Goal: Use online tool/utility: Utilize a website feature to perform a specific function

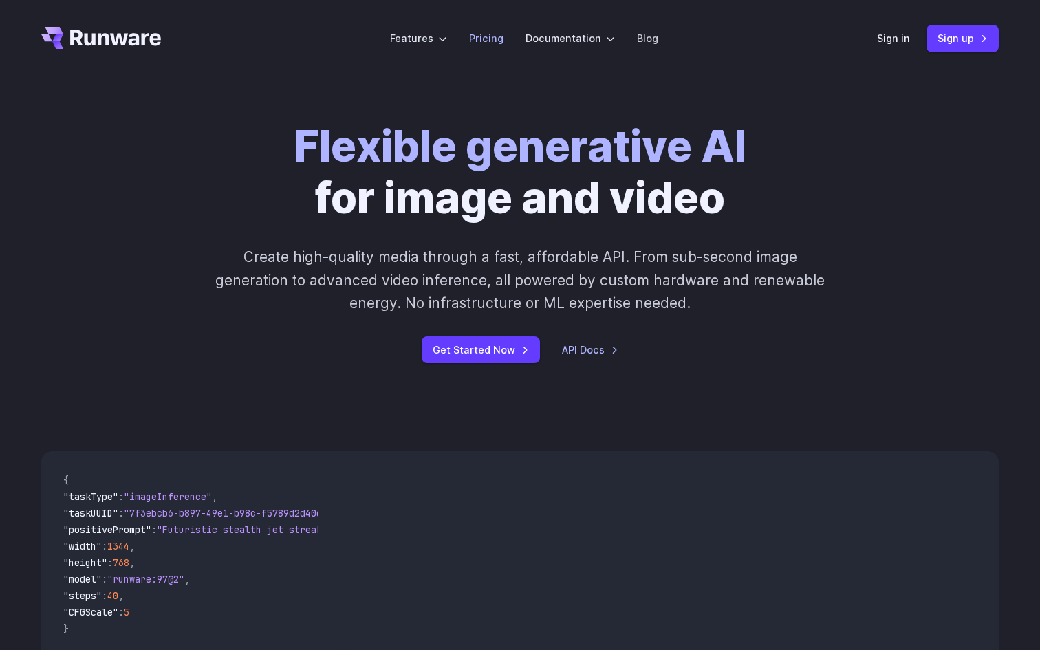
click at [493, 36] on link "Pricing" at bounding box center [486, 38] width 34 height 16
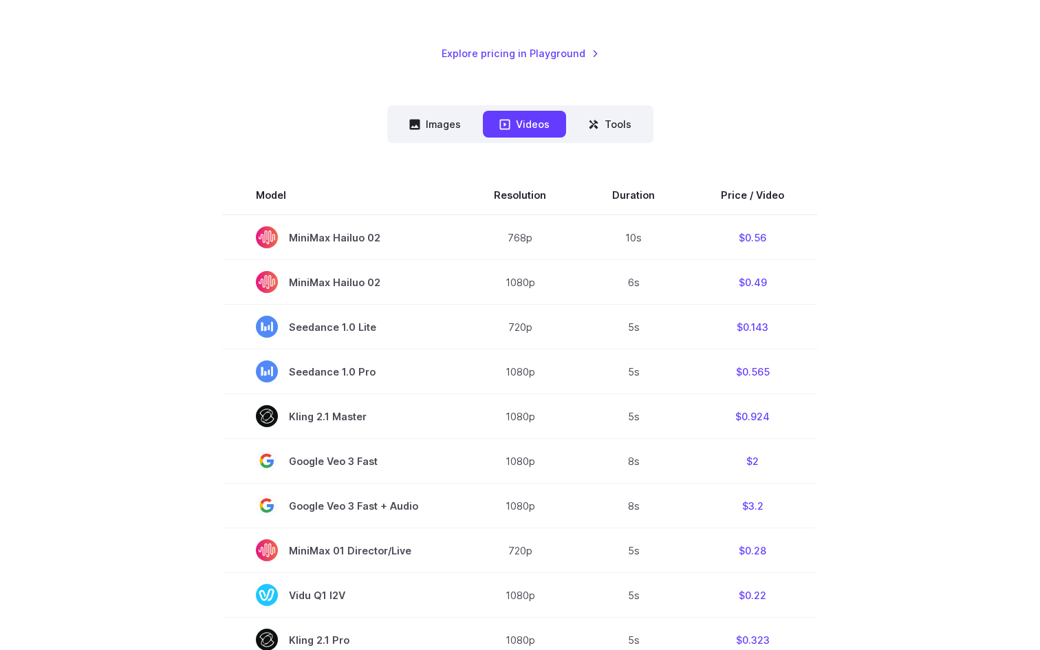
scroll to position [175, 0]
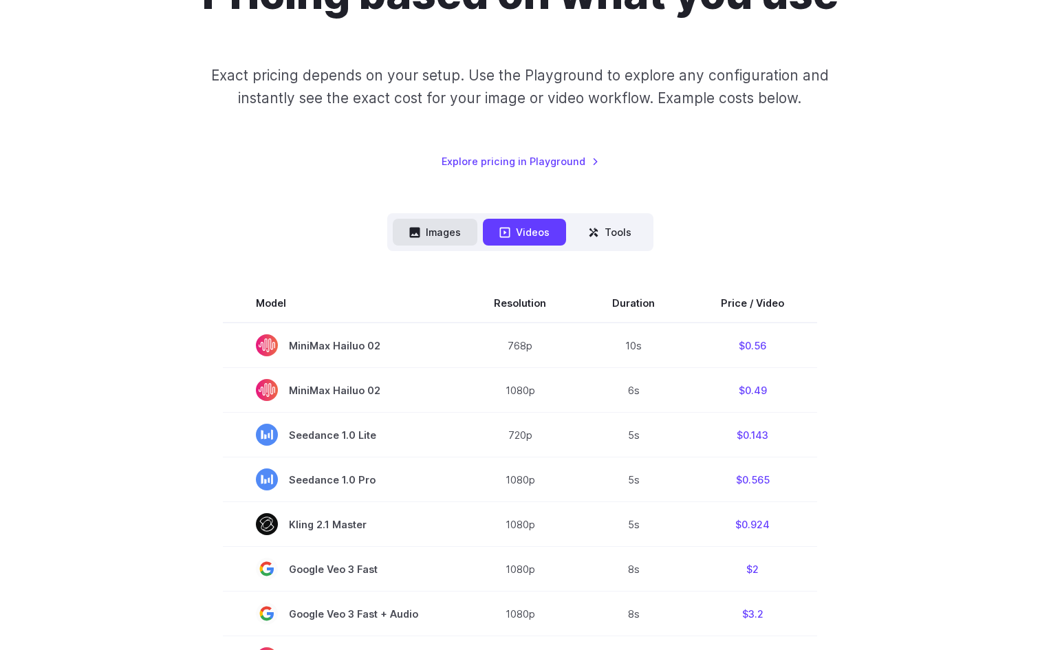
click at [450, 232] on button "Images" at bounding box center [435, 232] width 85 height 27
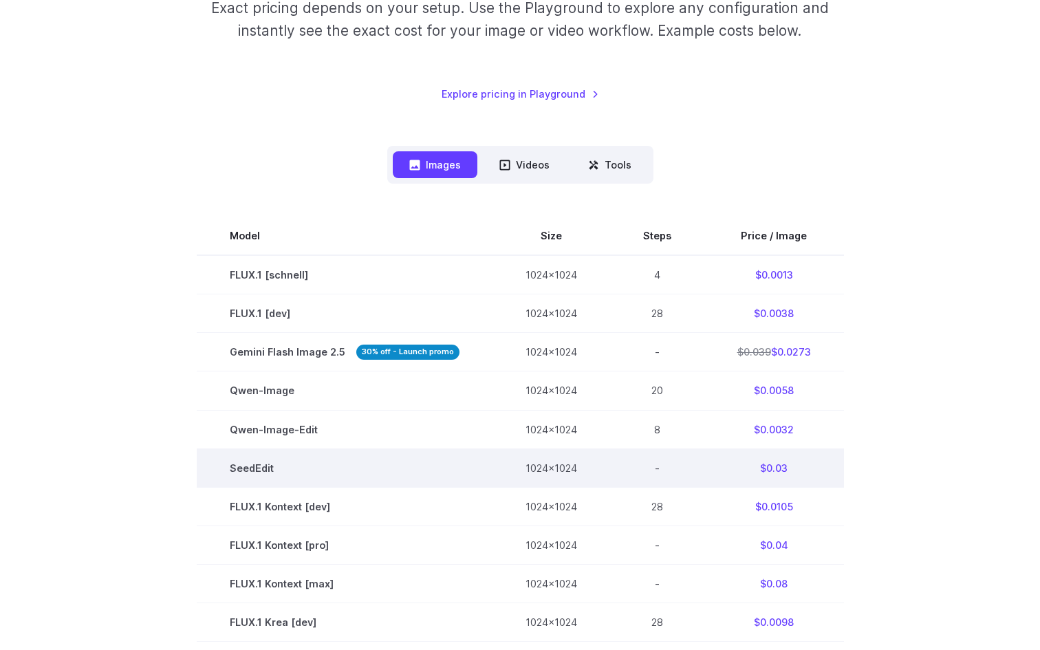
scroll to position [0, 0]
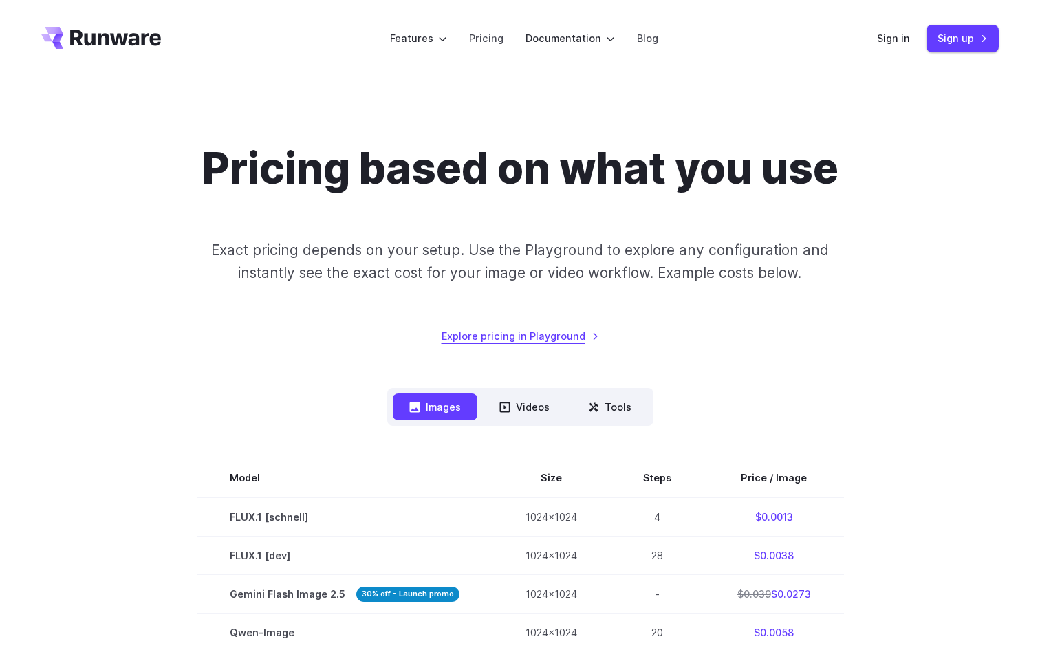
click at [502, 339] on link "Explore pricing in Playground" at bounding box center [521, 336] width 158 height 16
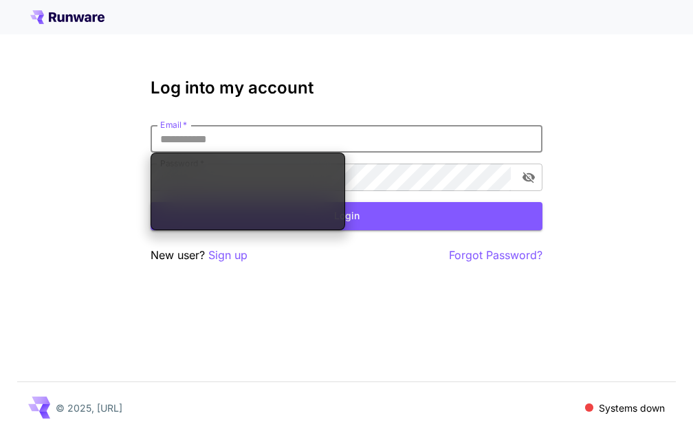
click at [257, 138] on input "Email   *" at bounding box center [347, 139] width 392 height 28
type input "**********"
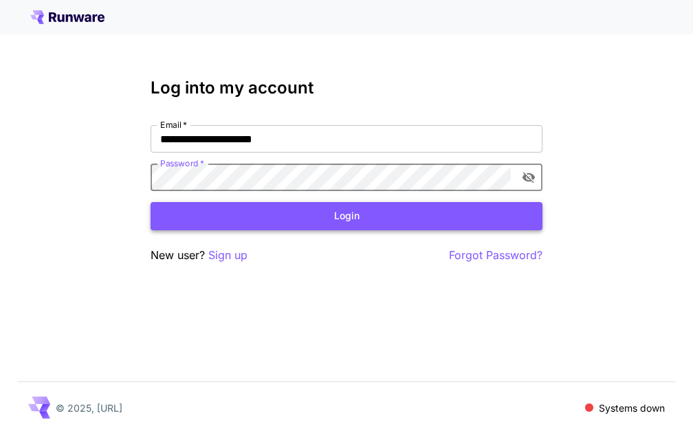
click at [280, 220] on button "Login" at bounding box center [347, 216] width 392 height 28
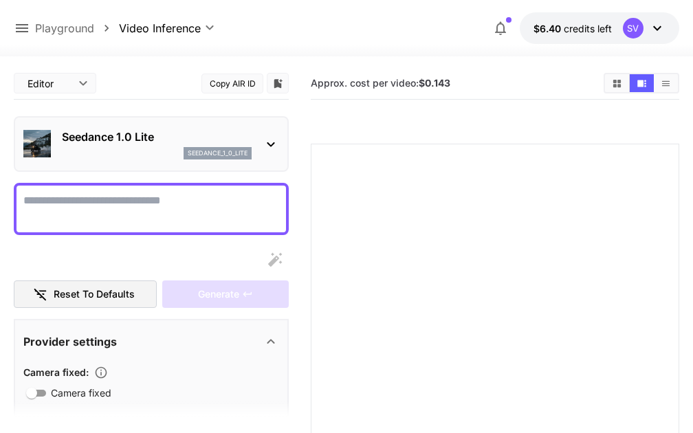
click at [270, 141] on icon at bounding box center [271, 144] width 17 height 17
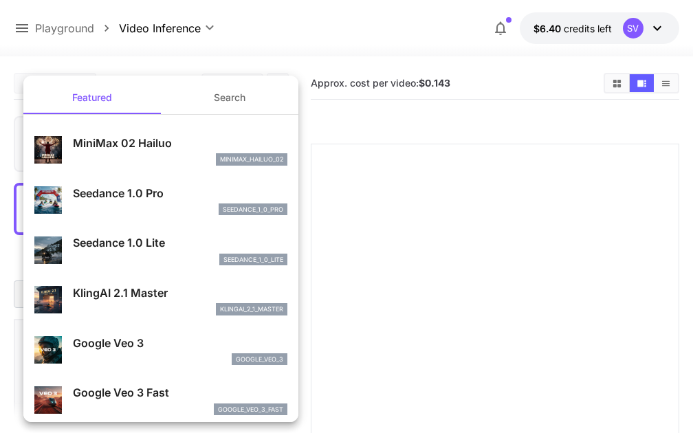
click at [411, 224] on div at bounding box center [346, 216] width 693 height 433
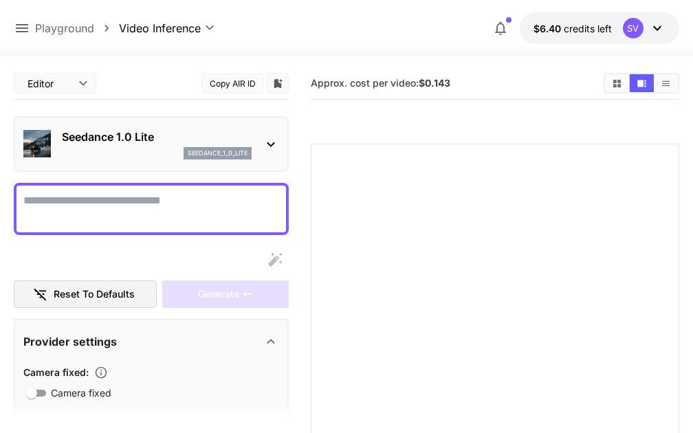
click at [170, 135] on p "Seedance 1.0 Lite" at bounding box center [157, 137] width 190 height 17
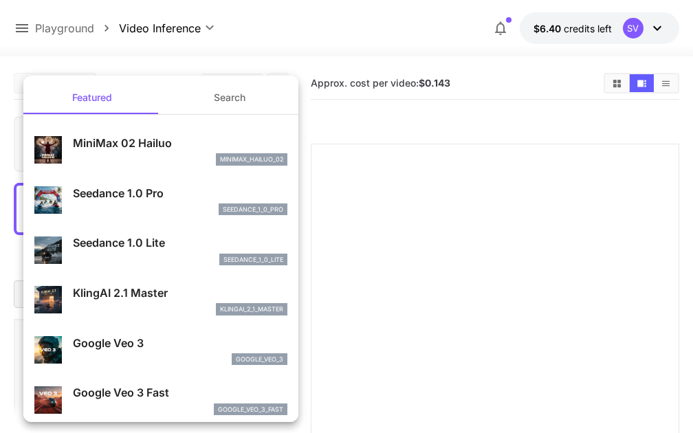
click at [200, 47] on div at bounding box center [346, 216] width 693 height 433
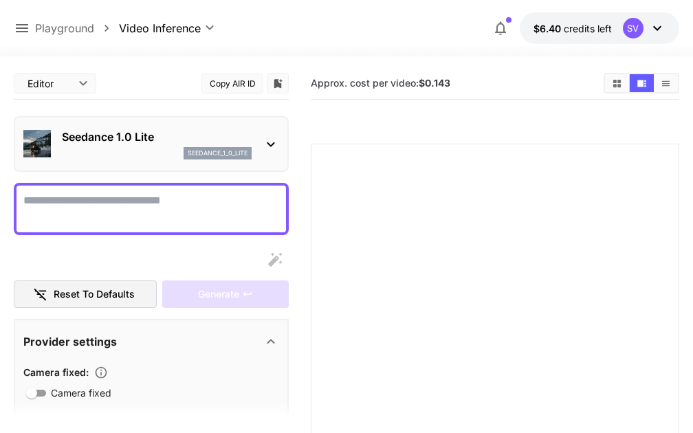
click at [84, 30] on p "Playground" at bounding box center [64, 28] width 59 height 17
type input "**********"
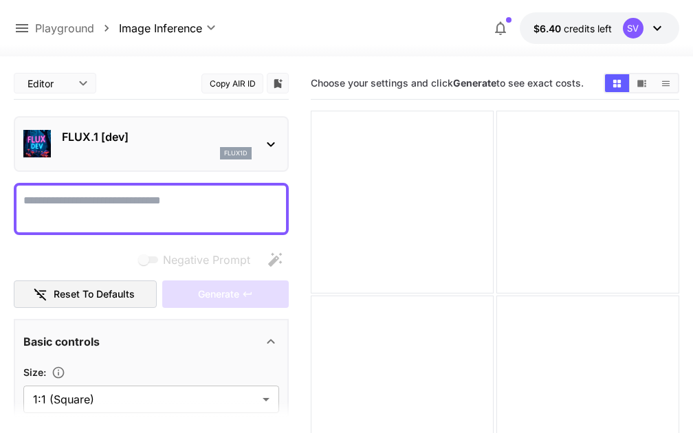
click at [268, 126] on div "FLUX.1 [dev] flux1d" at bounding box center [151, 144] width 256 height 42
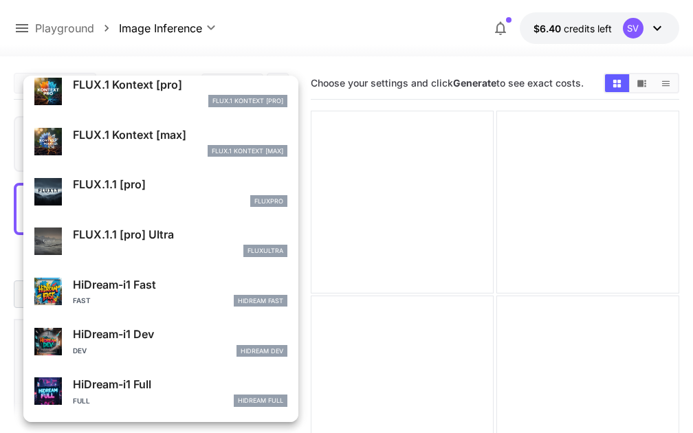
scroll to position [1063, 0]
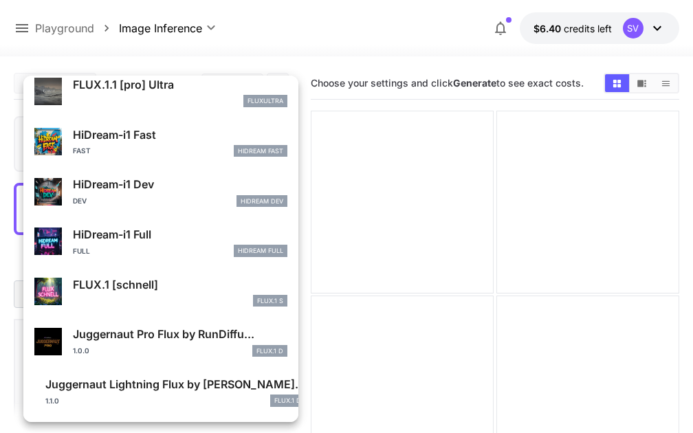
click at [391, 193] on div at bounding box center [346, 216] width 693 height 433
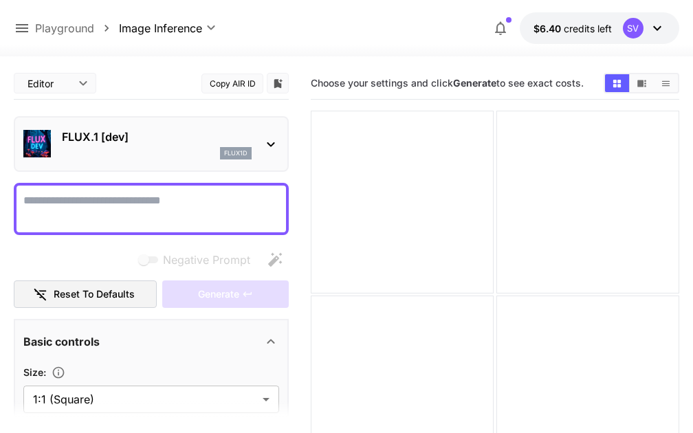
click at [23, 30] on icon at bounding box center [22, 28] width 17 height 17
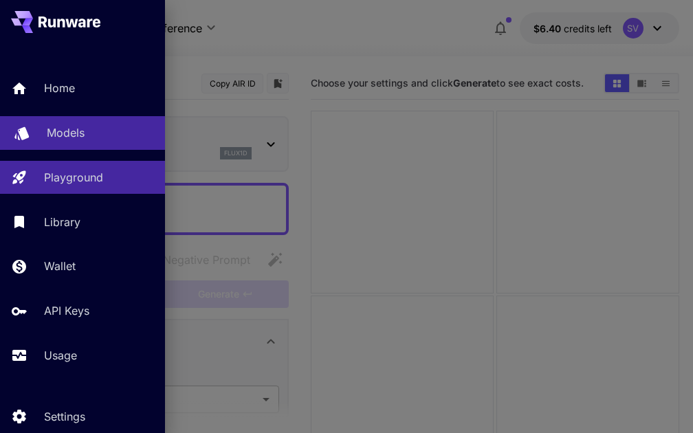
click at [82, 133] on p "Models" at bounding box center [66, 133] width 38 height 17
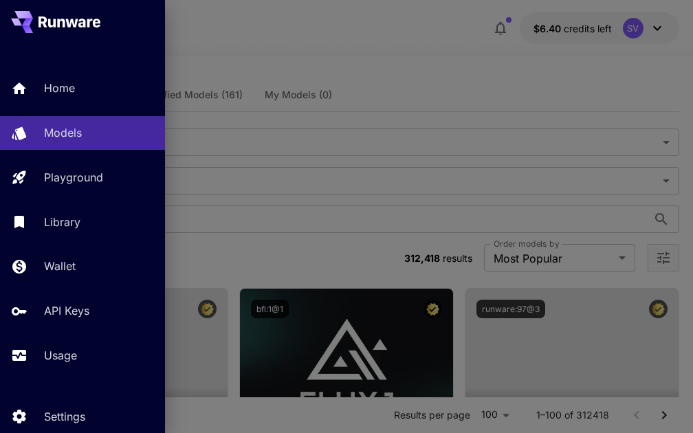
click at [376, 83] on div at bounding box center [346, 216] width 693 height 433
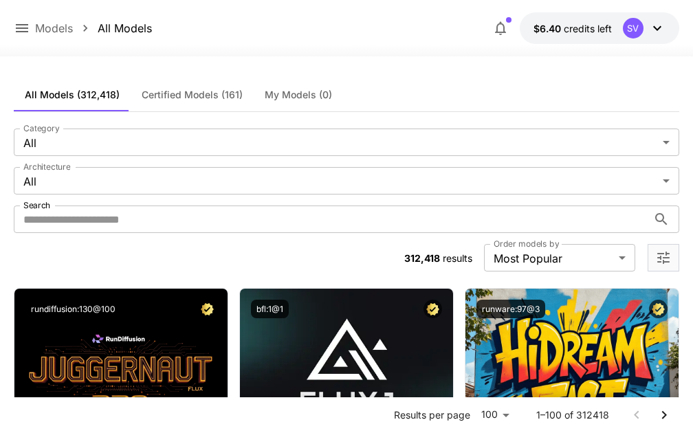
click at [19, 31] on icon at bounding box center [22, 28] width 12 height 8
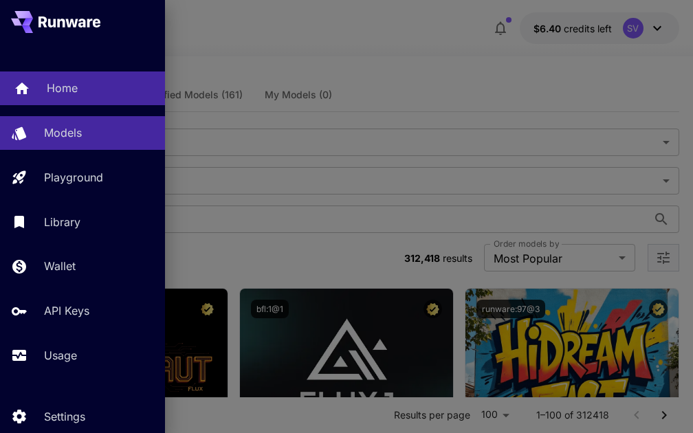
click at [83, 103] on link "Home" at bounding box center [82, 89] width 165 height 34
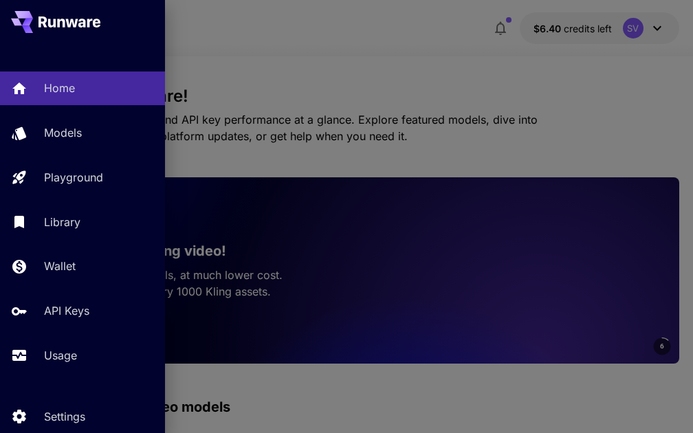
click at [238, 174] on div at bounding box center [346, 216] width 693 height 433
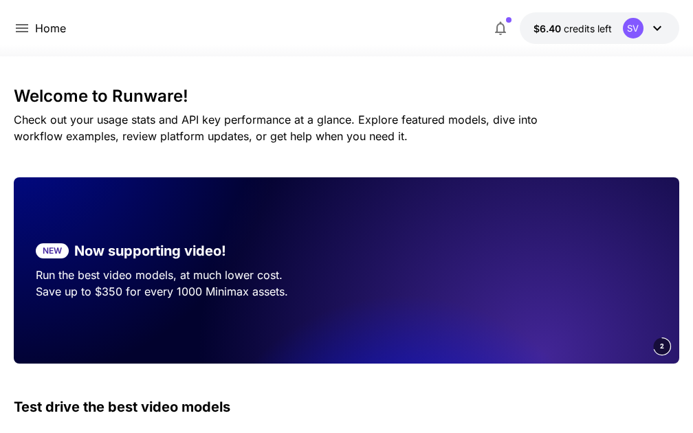
click at [34, 30] on div "Home" at bounding box center [40, 28] width 52 height 17
click at [21, 29] on icon at bounding box center [22, 28] width 12 height 8
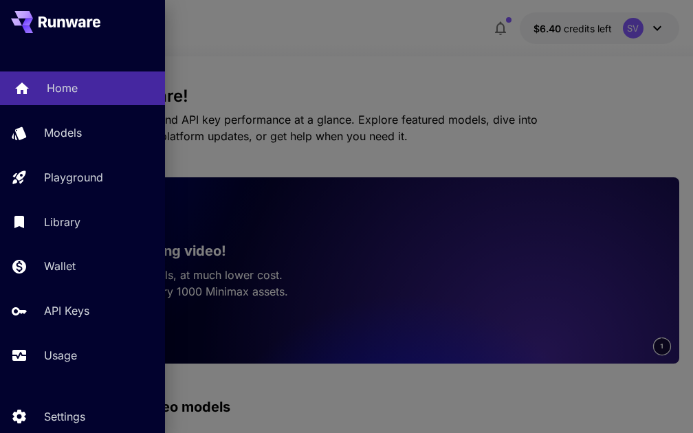
click at [58, 92] on p "Home" at bounding box center [62, 88] width 31 height 17
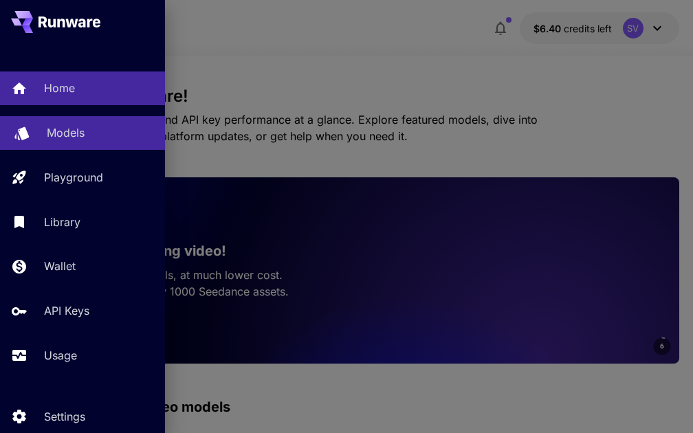
click at [79, 136] on p "Models" at bounding box center [66, 133] width 38 height 17
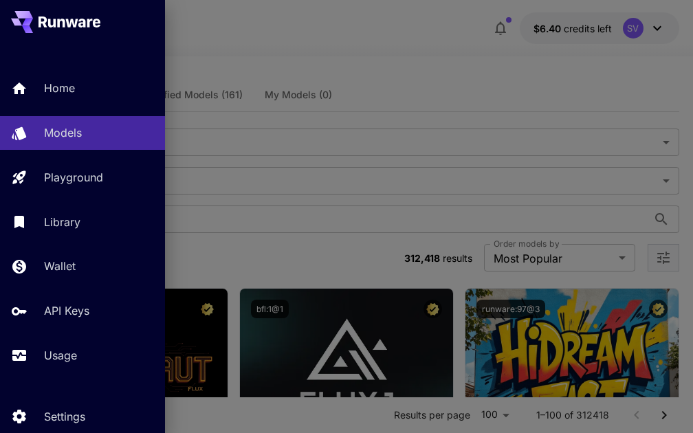
click at [385, 79] on div at bounding box center [346, 216] width 693 height 433
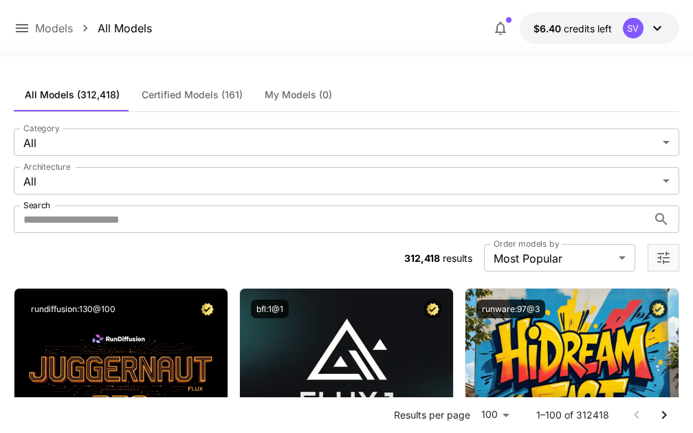
click at [63, 32] on p "Models" at bounding box center [54, 28] width 38 height 17
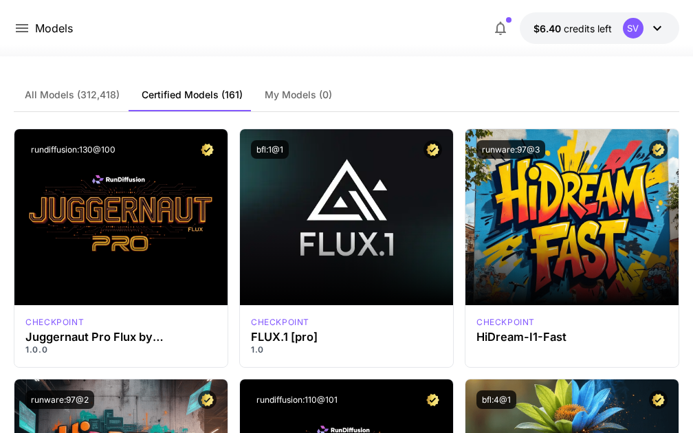
click at [10, 28] on div "Models $6.40 credits left SV" at bounding box center [346, 28] width 693 height 56
click at [20, 28] on icon at bounding box center [22, 28] width 17 height 17
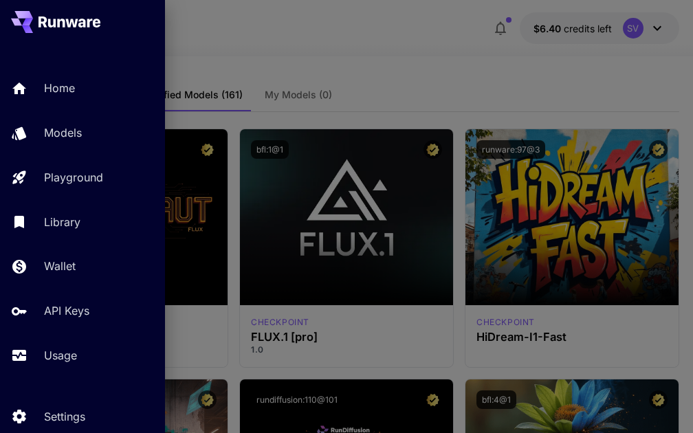
click at [414, 39] on div at bounding box center [346, 216] width 693 height 433
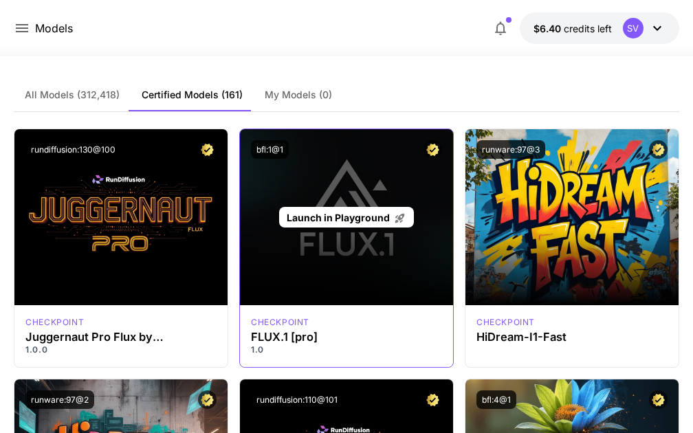
click at [341, 189] on div "Launch in Playground" at bounding box center [346, 217] width 213 height 176
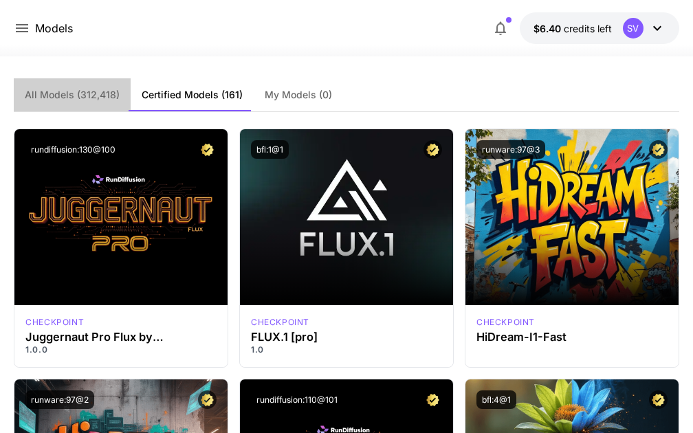
click at [90, 100] on span "All Models (312,418)" at bounding box center [72, 95] width 95 height 12
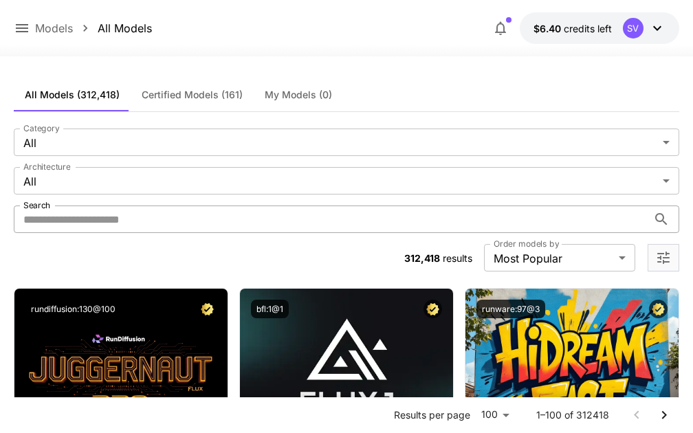
click at [97, 220] on input "Search" at bounding box center [331, 220] width 634 height 28
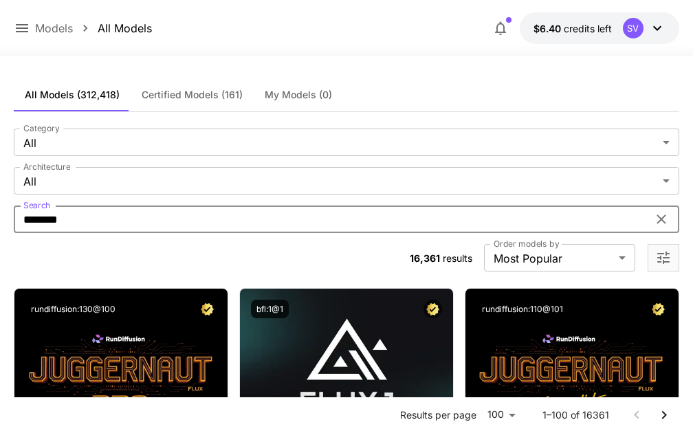
type input "********"
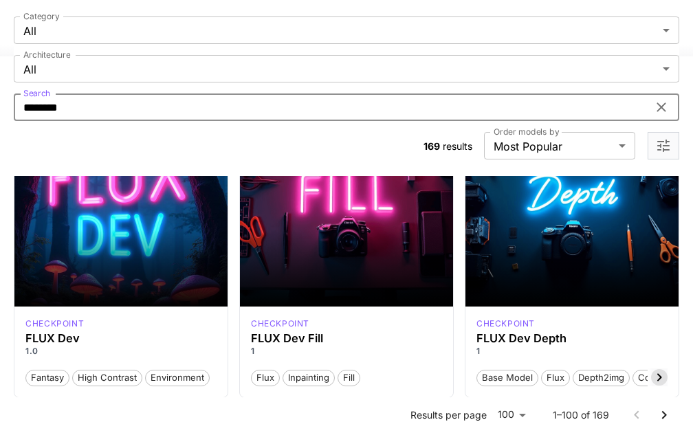
scroll to position [98, 0]
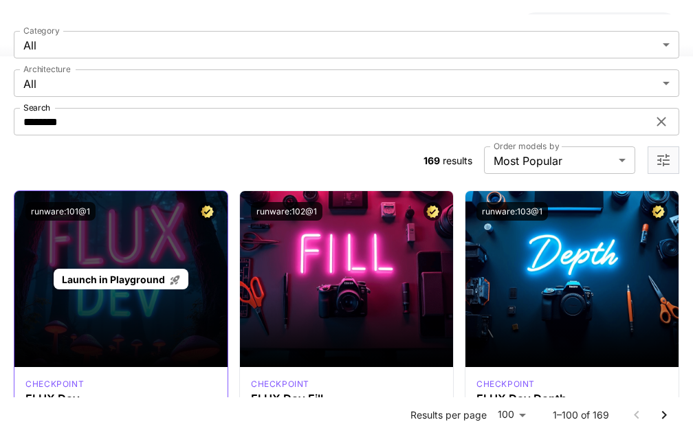
click at [173, 283] on icon at bounding box center [175, 280] width 12 height 12
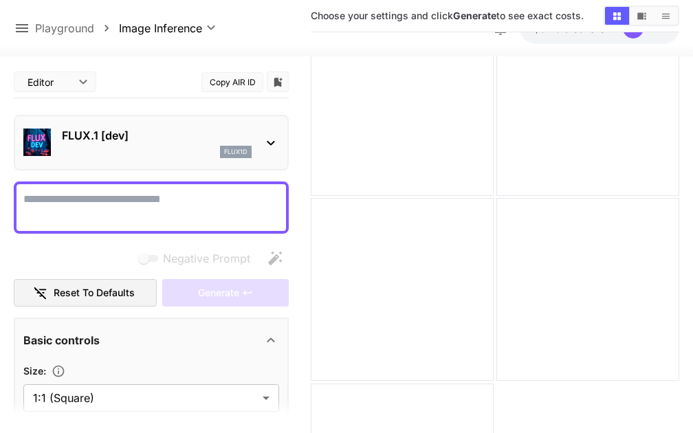
click at [21, 34] on icon at bounding box center [22, 28] width 17 height 17
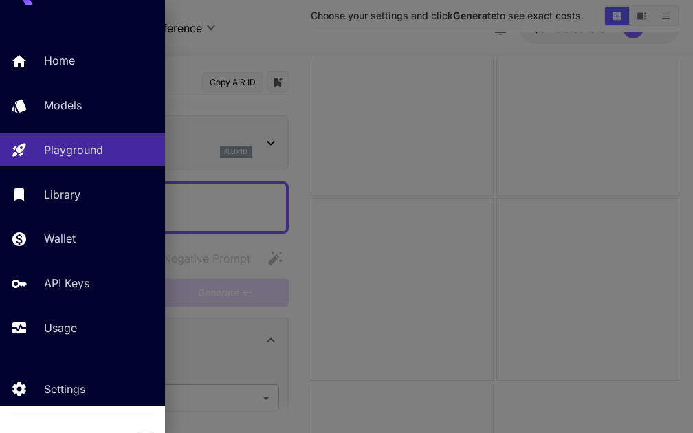
scroll to position [50, 0]
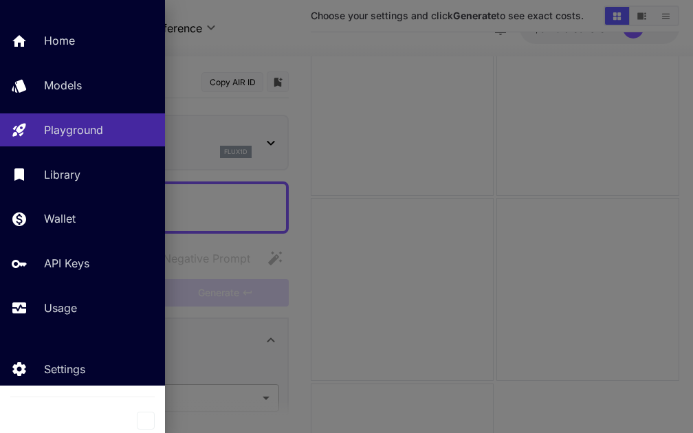
click at [403, 210] on div at bounding box center [346, 216] width 693 height 433
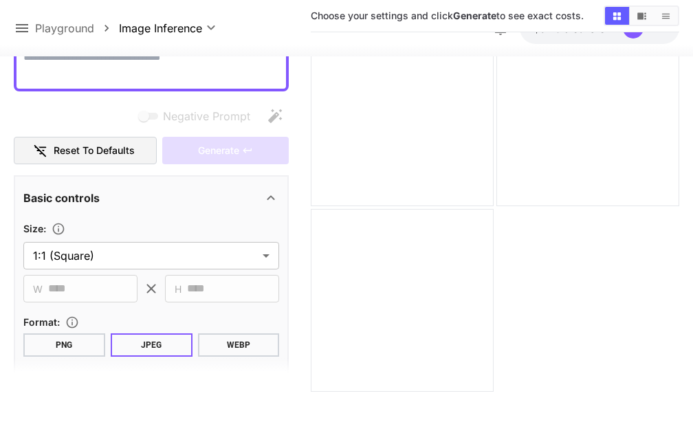
scroll to position [0, 0]
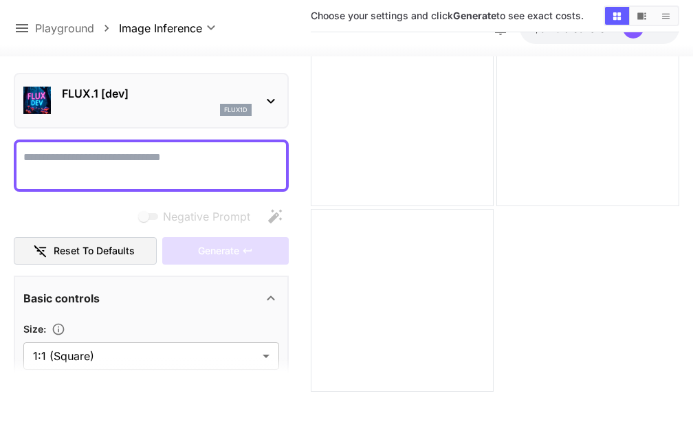
click at [77, 29] on p "Playground" at bounding box center [64, 28] width 59 height 17
click at [21, 29] on icon at bounding box center [22, 28] width 17 height 17
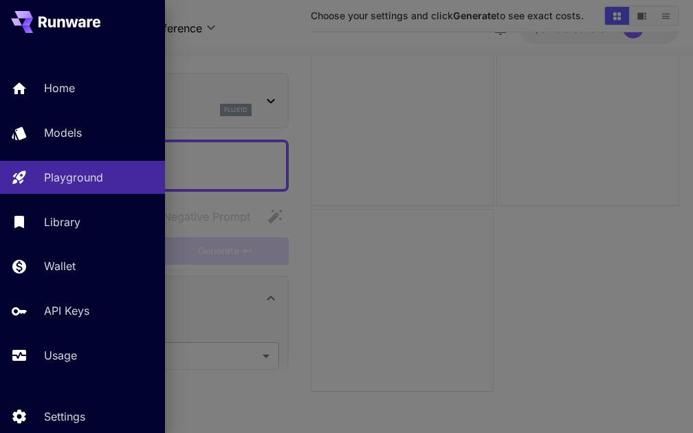
click at [243, 58] on div at bounding box center [346, 216] width 693 height 433
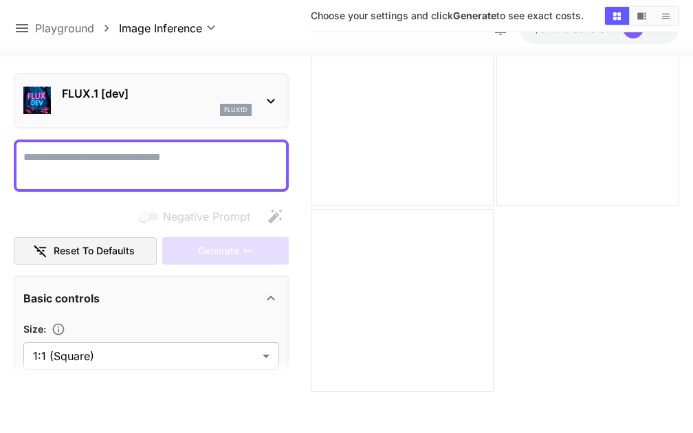
click at [166, 32] on body "**********" at bounding box center [346, 81] width 693 height 706
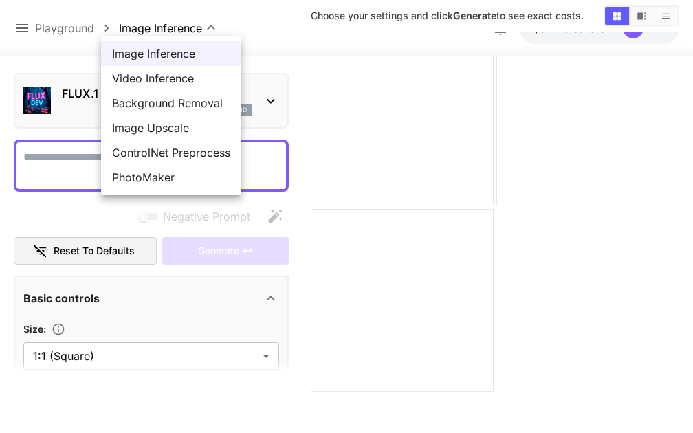
click at [102, 35] on div at bounding box center [346, 216] width 693 height 433
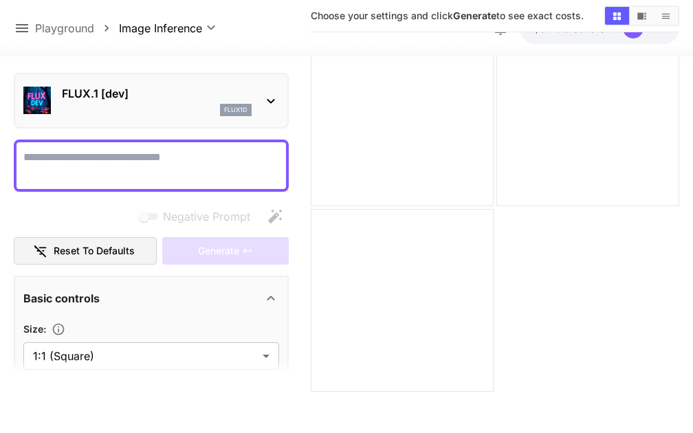
click at [75, 28] on p "Playground" at bounding box center [64, 28] width 59 height 17
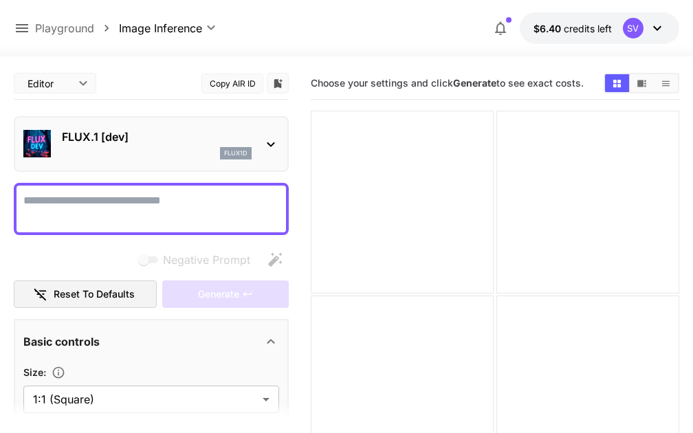
click at [153, 195] on textarea "Negative Prompt" at bounding box center [151, 209] width 256 height 33
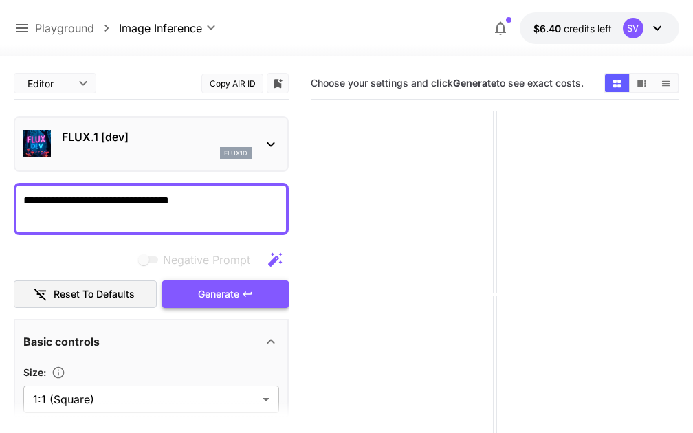
type textarea "**********"
click at [235, 301] on span "Generate" at bounding box center [218, 294] width 41 height 17
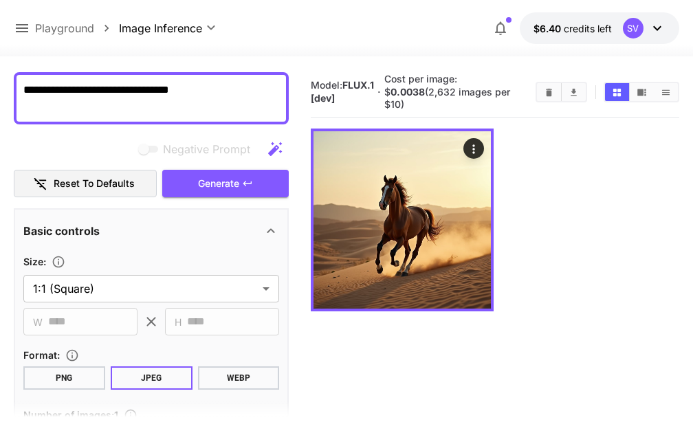
scroll to position [116, 0]
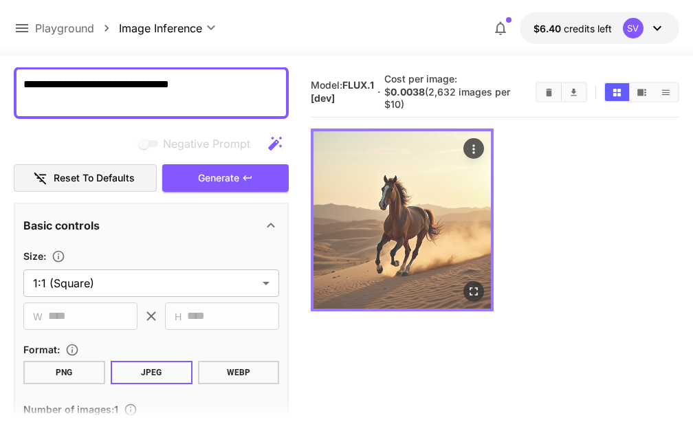
click at [423, 230] on img at bounding box center [402, 219] width 177 height 177
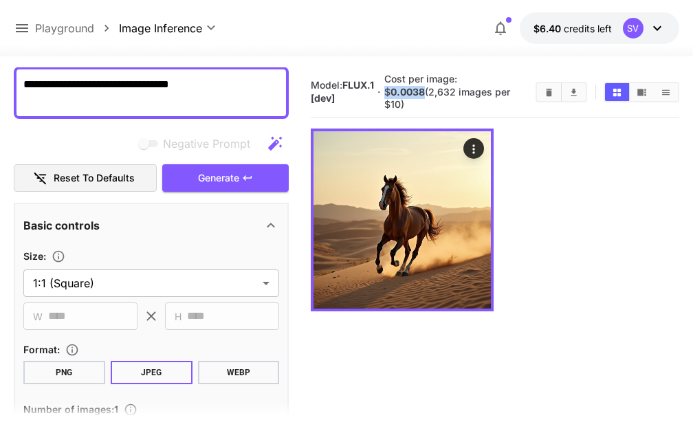
drag, startPoint x: 458, startPoint y: 79, endPoint x: 509, endPoint y: 76, distance: 51.0
click at [509, 76] on h5 "Cost per image: $ 0.0038 (2,632 images per $10)" at bounding box center [455, 92] width 141 height 39
drag, startPoint x: 385, startPoint y: 92, endPoint x: 482, endPoint y: 91, distance: 97.7
click at [483, 92] on span "Cost per image: $ 0.0038 (2,632 images per $10)" at bounding box center [448, 91] width 126 height 37
click at [385, 90] on span "Cost per image: $ 0.0038 (2,632 images per $10)" at bounding box center [448, 91] width 126 height 37
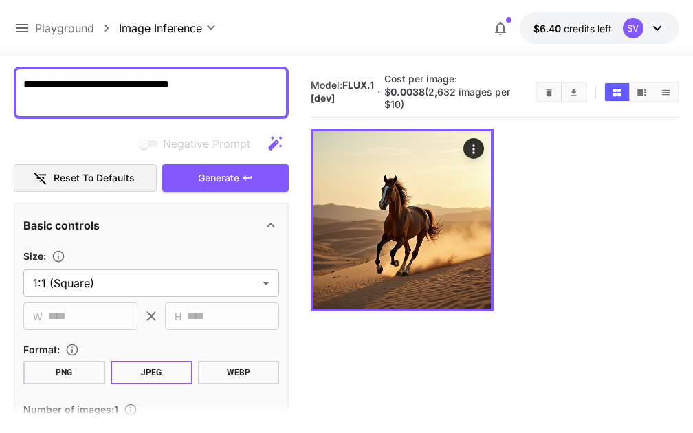
drag, startPoint x: 384, startPoint y: 90, endPoint x: 487, endPoint y: 88, distance: 103.2
click at [487, 88] on h5 "Cost per image: $ 0.0038 (2,632 images per $10)" at bounding box center [455, 92] width 141 height 39
drag, startPoint x: 487, startPoint y: 88, endPoint x: 376, endPoint y: 92, distance: 111.5
click at [376, 92] on section "Model: FLUX.1 [dev] · Cost per image: $ 0.0038 (2,632 images per $10)" at bounding box center [418, 92] width 214 height 39
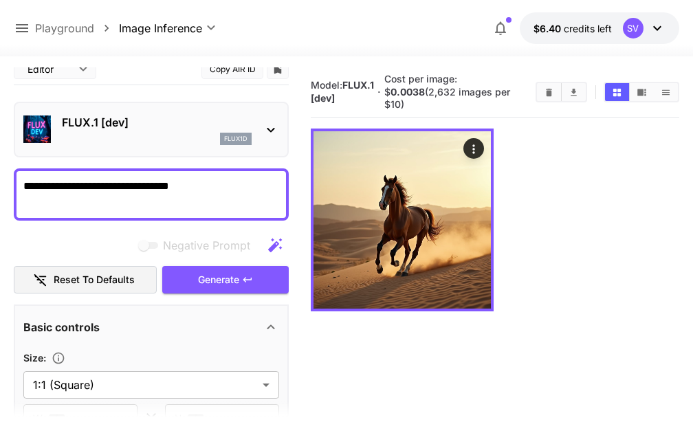
scroll to position [0, 0]
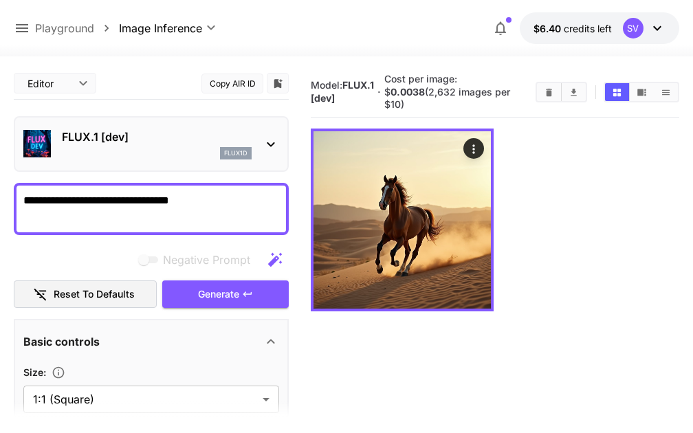
click at [195, 134] on p "FLUX.1 [dev]" at bounding box center [157, 137] width 190 height 17
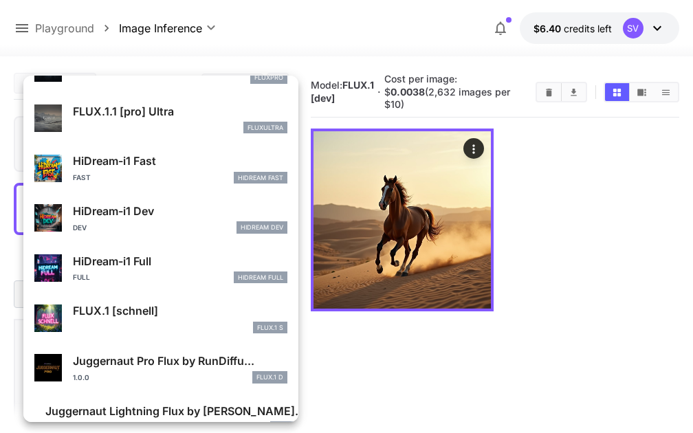
scroll to position [1063, 0]
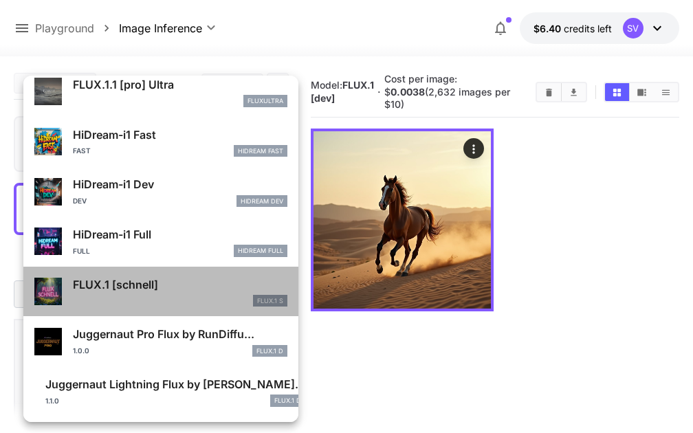
click at [189, 307] on div "FLUX.1 [schnell] FLUX.1 S" at bounding box center [160, 292] width 253 height 42
type input "*"
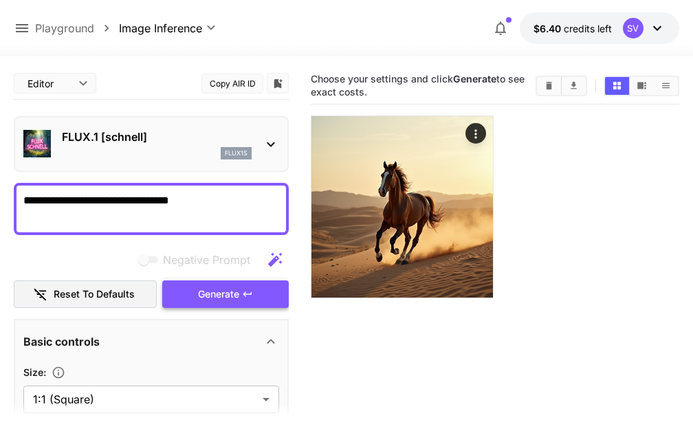
click at [233, 294] on span "Generate" at bounding box center [218, 294] width 41 height 17
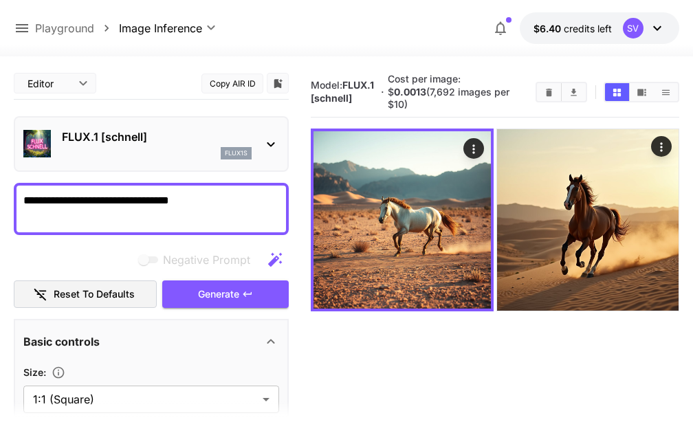
drag, startPoint x: 388, startPoint y: 94, endPoint x: 499, endPoint y: 93, distance: 111.4
click at [499, 93] on h5 "Cost per image: $ 0.0013 (7,692 images per $10)" at bounding box center [457, 92] width 138 height 39
click at [169, 140] on p "FLUX.1 [schnell]" at bounding box center [157, 137] width 190 height 17
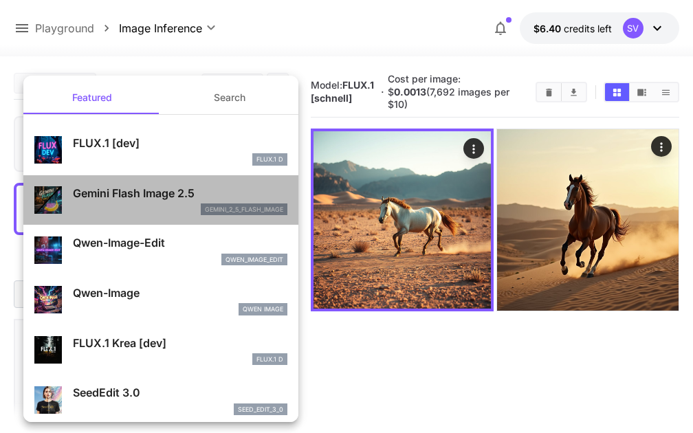
click at [144, 199] on p "Gemini Flash Image 2.5" at bounding box center [180, 193] width 215 height 17
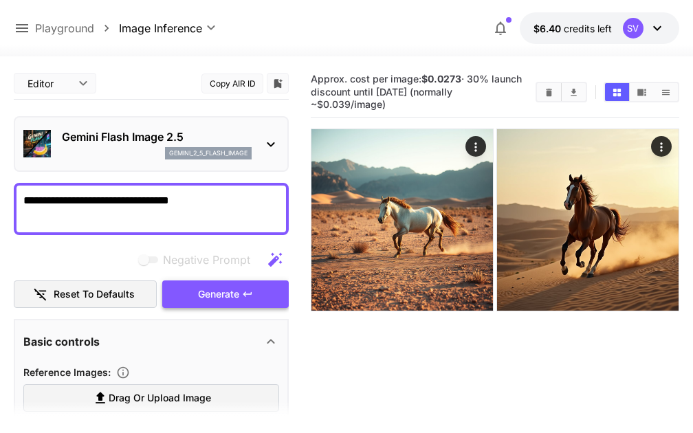
click at [221, 297] on span "Generate" at bounding box center [218, 294] width 41 height 17
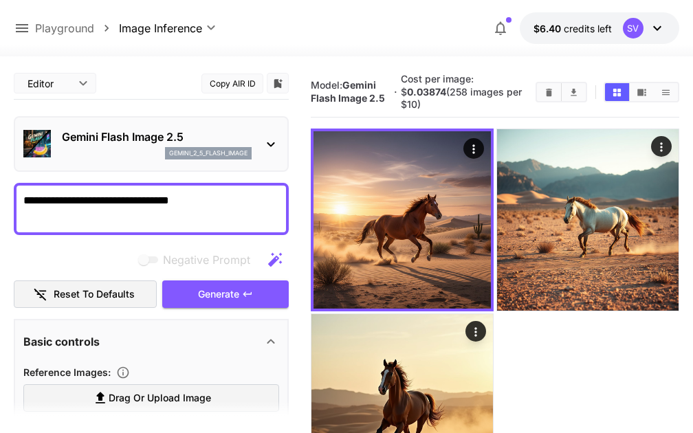
click at [270, 146] on icon at bounding box center [271, 144] width 17 height 17
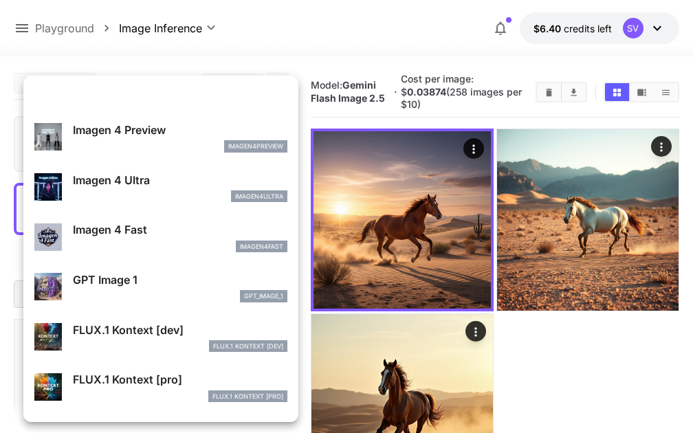
scroll to position [671, 0]
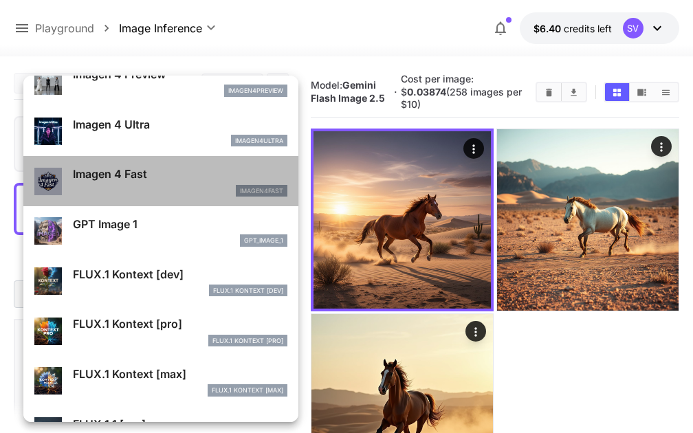
click at [191, 184] on div "Imagen 4 Fast imagen4fast" at bounding box center [180, 181] width 215 height 31
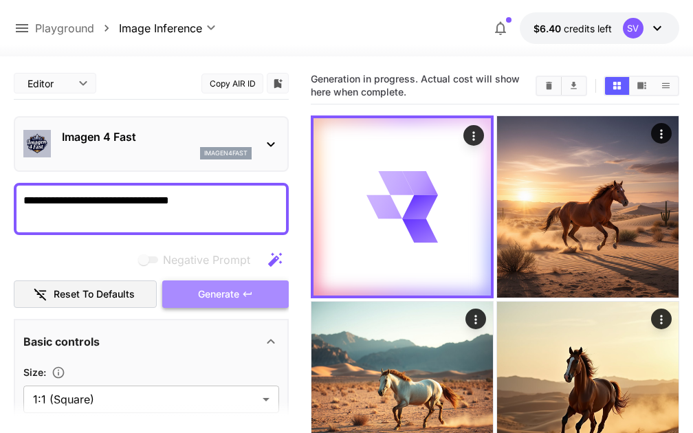
click at [220, 303] on button "Generate" at bounding box center [225, 295] width 127 height 28
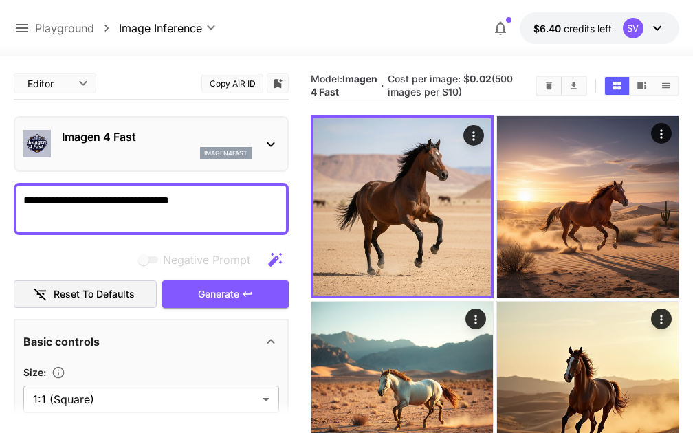
click at [169, 142] on p "Imagen 4 Fast" at bounding box center [157, 137] width 190 height 17
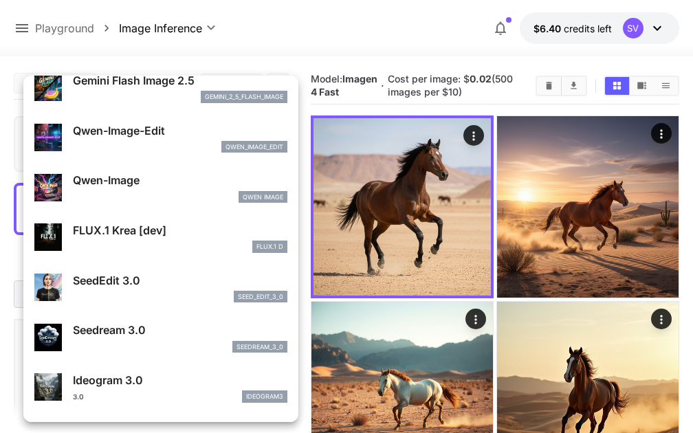
scroll to position [107, 0]
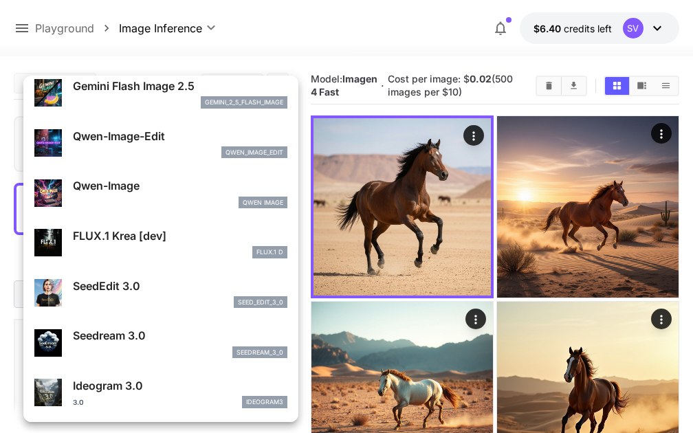
click at [163, 199] on div "Qwen Image" at bounding box center [180, 203] width 215 height 12
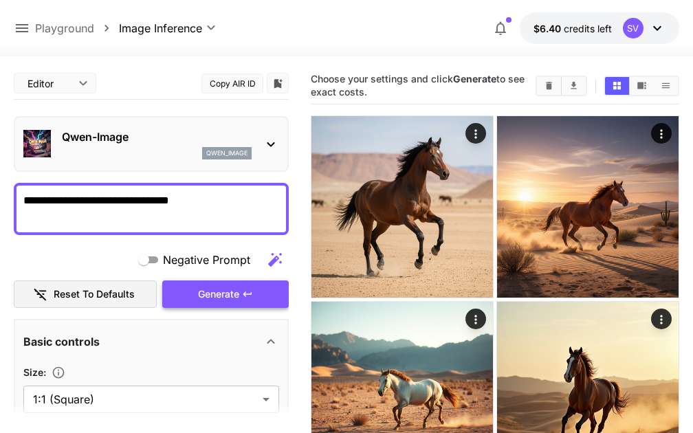
click at [240, 293] on button "Generate" at bounding box center [225, 295] width 127 height 28
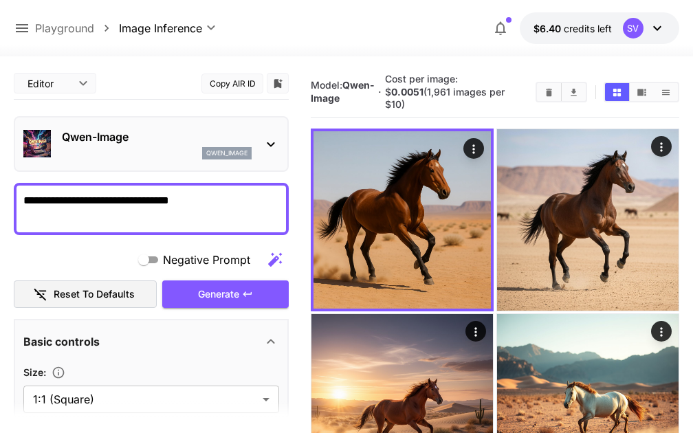
click at [173, 131] on p "Qwen-Image" at bounding box center [157, 137] width 190 height 17
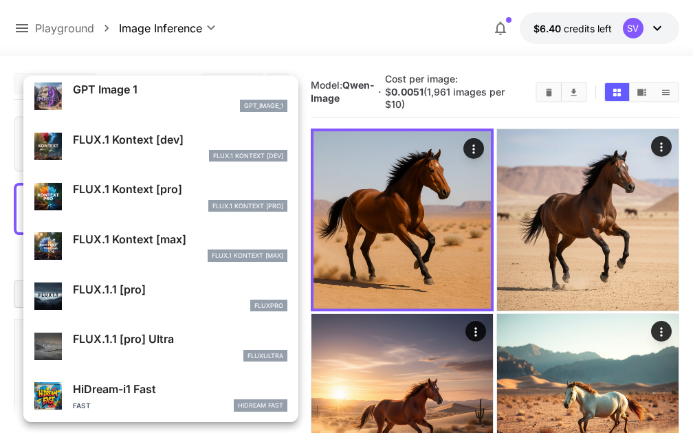
scroll to position [805, 0]
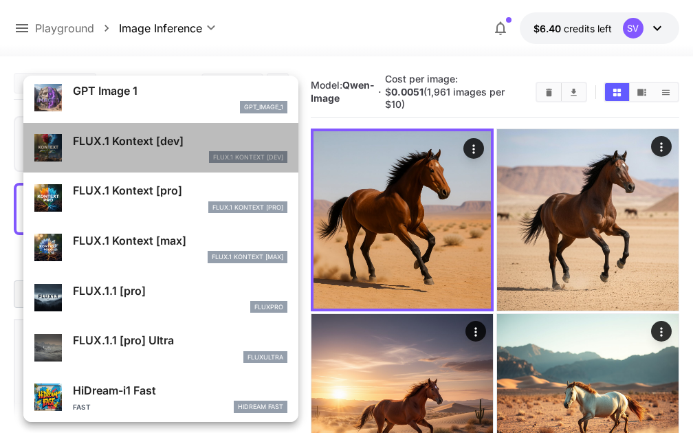
click at [153, 144] on p "FLUX.1 Kontext [dev]" at bounding box center [180, 141] width 215 height 17
type input "****"
type input "**"
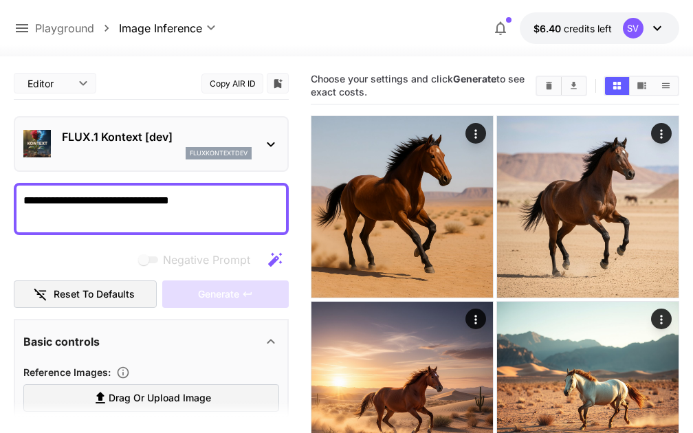
click at [210, 204] on textarea "**********" at bounding box center [151, 209] width 256 height 33
click at [205, 202] on textarea "**********" at bounding box center [151, 209] width 256 height 33
click at [126, 136] on p "FLUX.1 Kontext [dev]" at bounding box center [157, 137] width 190 height 17
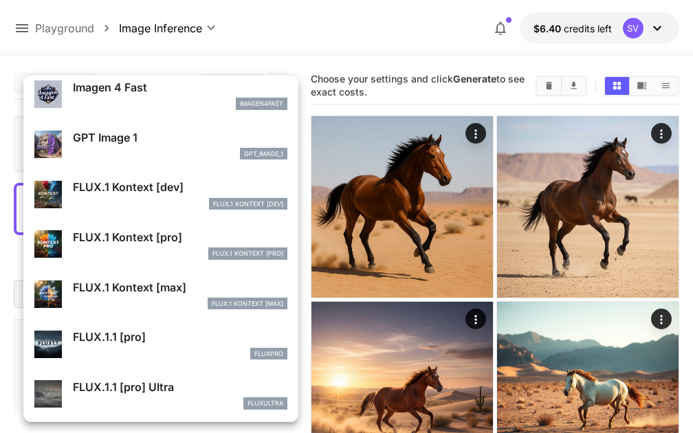
scroll to position [794, 0]
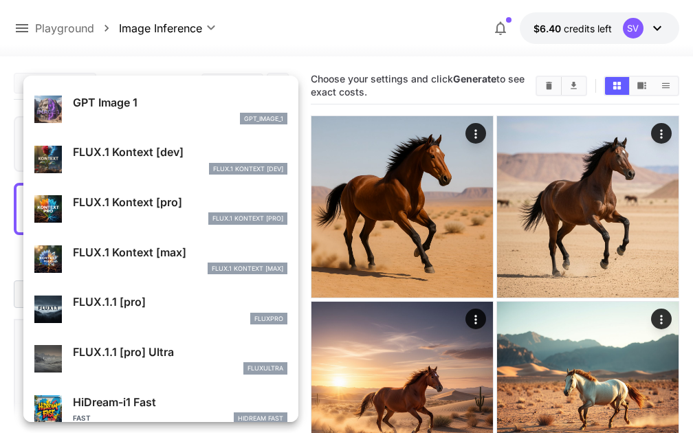
click at [171, 221] on div "FLUX.1 Kontext [pro]" at bounding box center [180, 219] width 215 height 12
type input "**********"
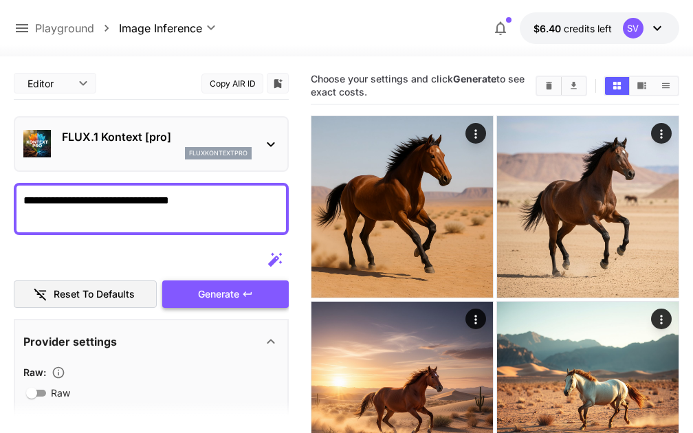
click at [208, 288] on span "Generate" at bounding box center [218, 294] width 41 height 17
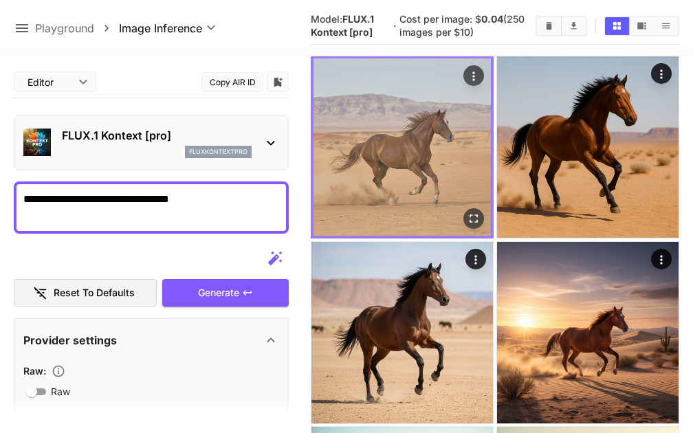
scroll to position [65, 0]
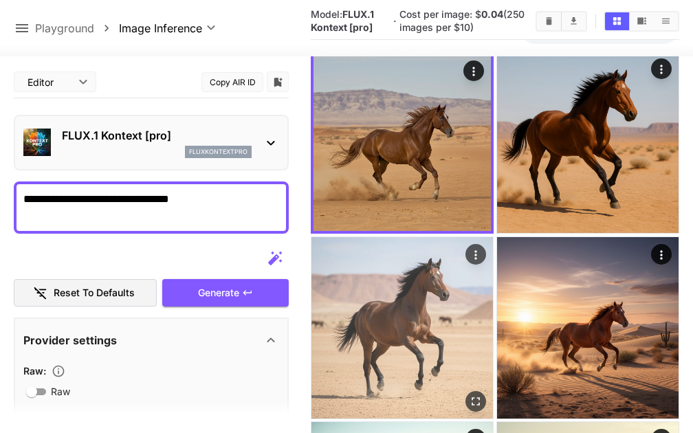
click at [442, 321] on img at bounding box center [403, 328] width 182 height 182
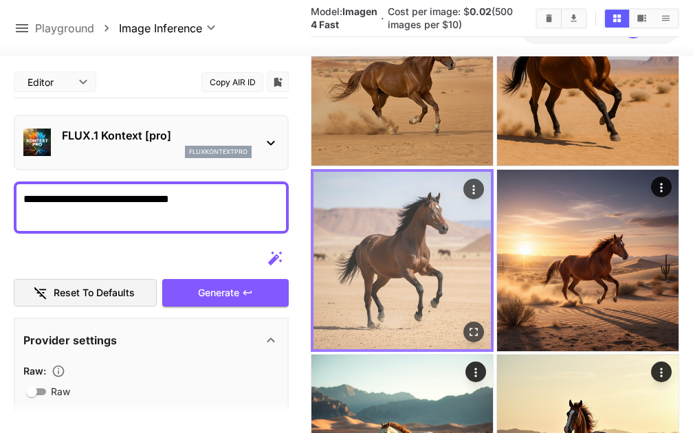
scroll to position [0, 0]
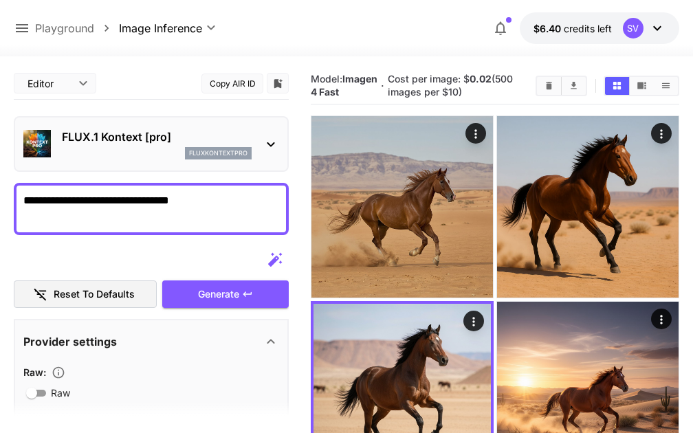
click at [148, 163] on div "FLUX.1 Kontext [pro] fluxkontextpro" at bounding box center [151, 144] width 256 height 42
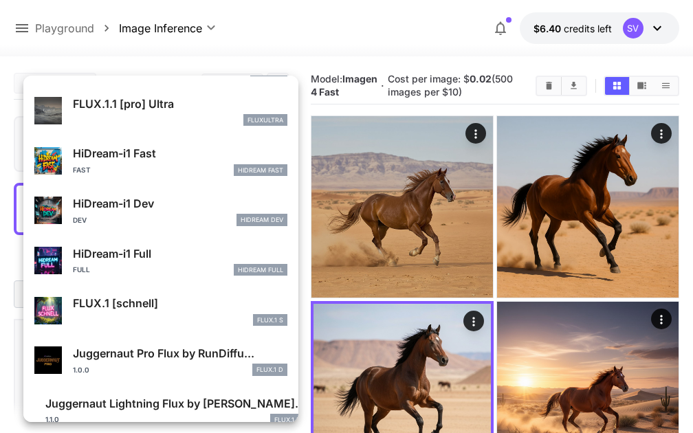
scroll to position [1063, 0]
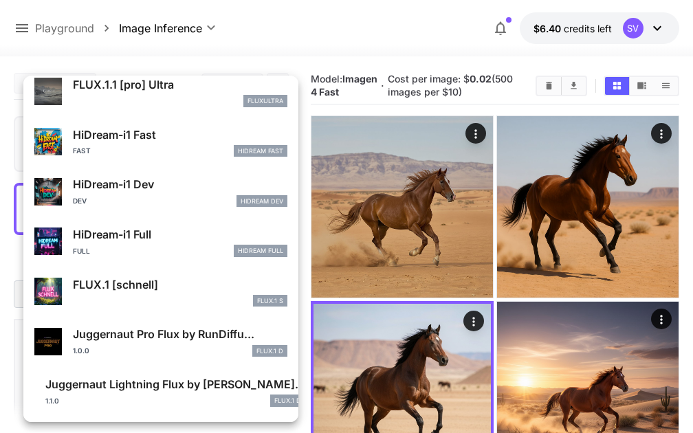
click at [167, 343] on div "Juggernaut Pro Flux by RunDiffu... 1.0.0 FLUX.1 D" at bounding box center [180, 341] width 215 height 31
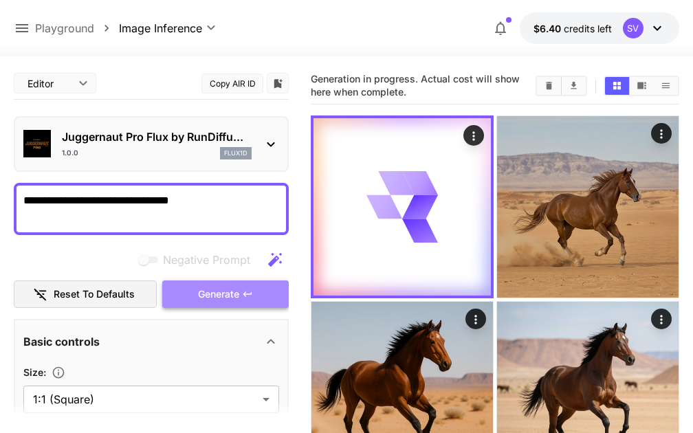
click at [236, 290] on span "Generate" at bounding box center [218, 294] width 41 height 17
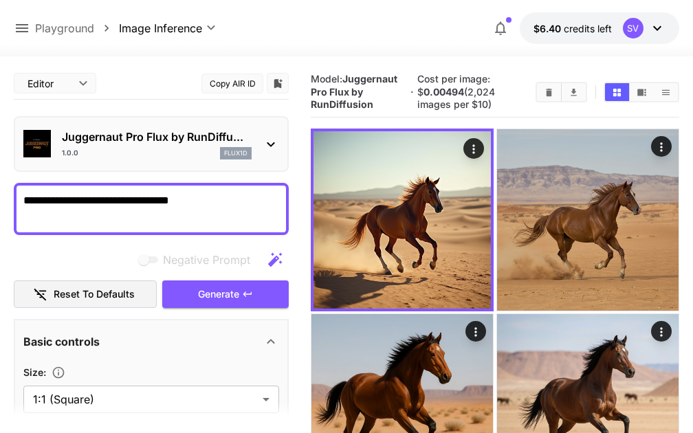
click at [145, 147] on div "Juggernaut Pro Flux by RunDiffu... 1.0.0 flux1d" at bounding box center [157, 144] width 190 height 31
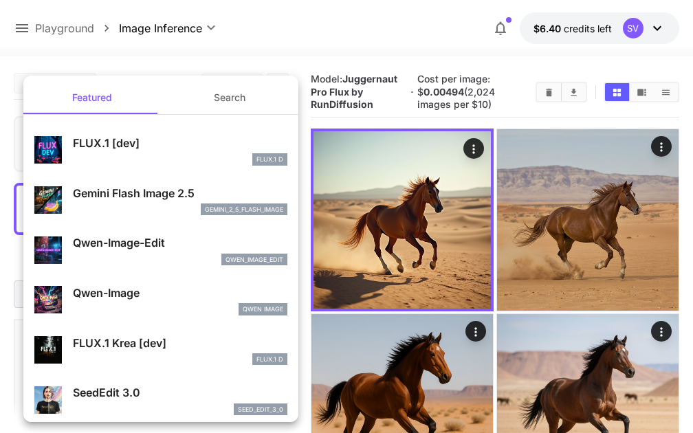
click at [233, 101] on button "Search" at bounding box center [230, 97] width 138 height 33
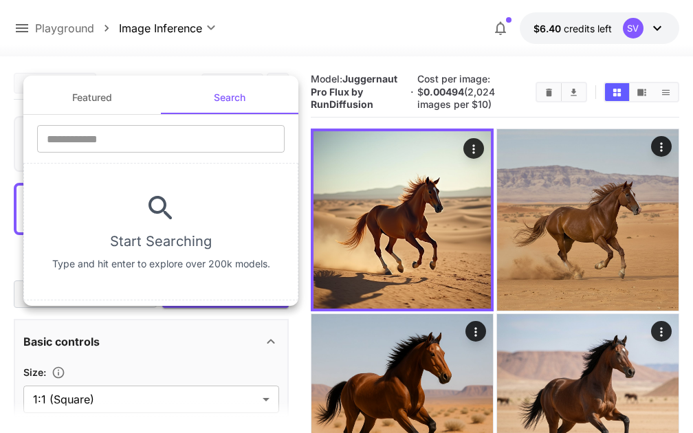
click at [122, 96] on button "Featured" at bounding box center [92, 97] width 138 height 33
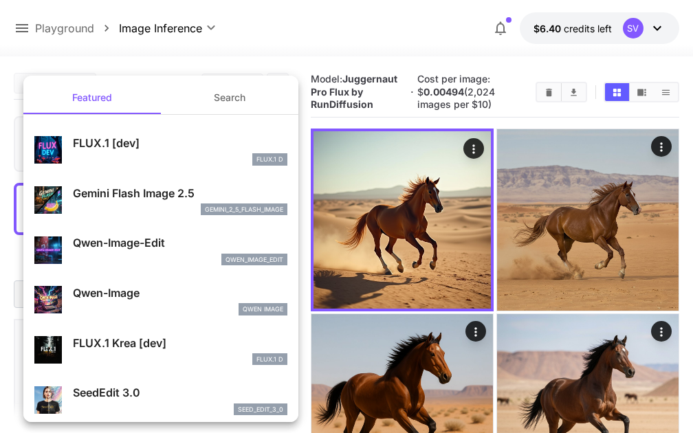
click at [17, 97] on div at bounding box center [346, 216] width 693 height 433
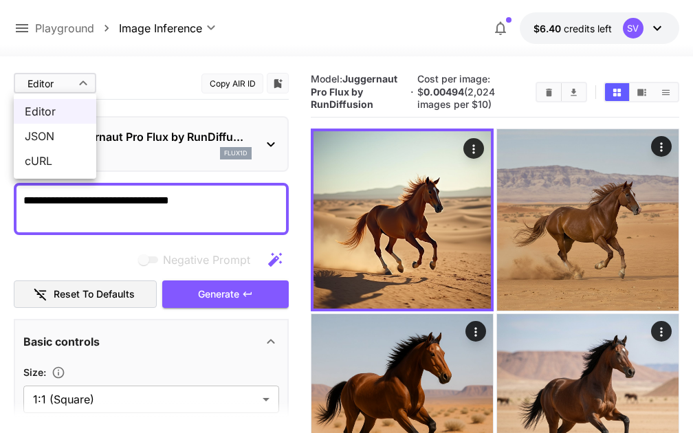
click at [123, 85] on div at bounding box center [346, 216] width 693 height 433
click at [60, 160] on span "cURL" at bounding box center [55, 161] width 61 height 17
type input "****"
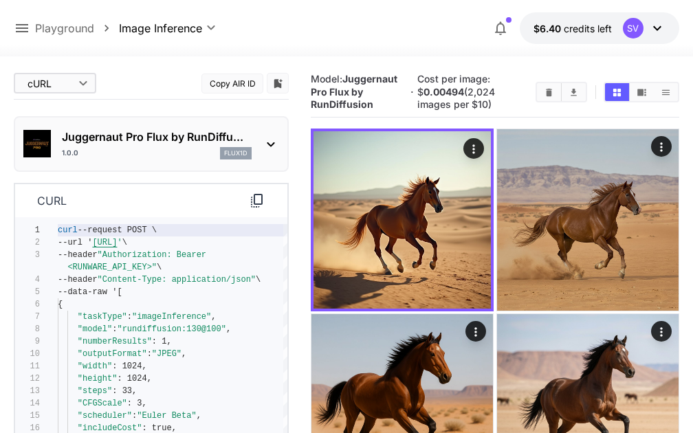
click at [72, 29] on p "Playground" at bounding box center [64, 28] width 59 height 17
click at [21, 28] on icon at bounding box center [22, 28] width 12 height 8
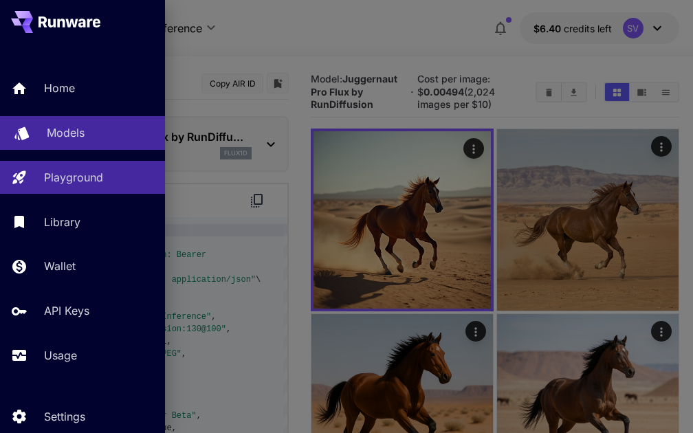
click at [78, 138] on p "Models" at bounding box center [66, 133] width 38 height 17
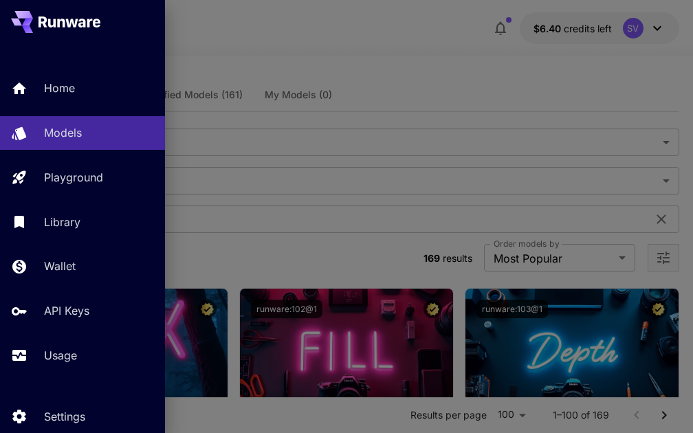
click at [259, 71] on div at bounding box center [346, 216] width 693 height 433
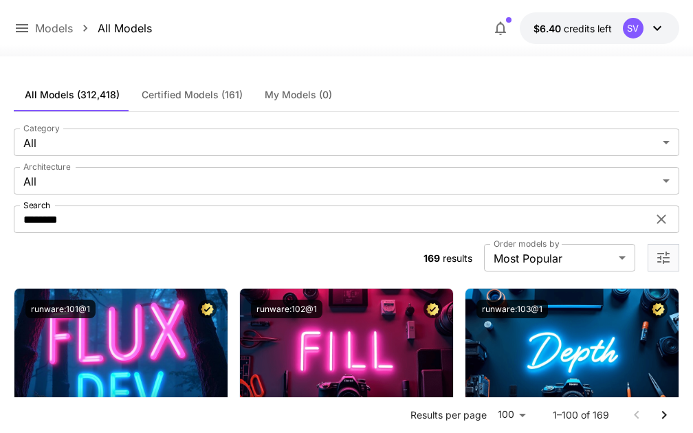
click at [50, 39] on div "Models All Models $6.40 credits left SV" at bounding box center [347, 28] width 666 height 32
click at [54, 30] on p "Models" at bounding box center [54, 28] width 38 height 17
